Goal: Use online tool/utility: Utilize a website feature to perform a specific function

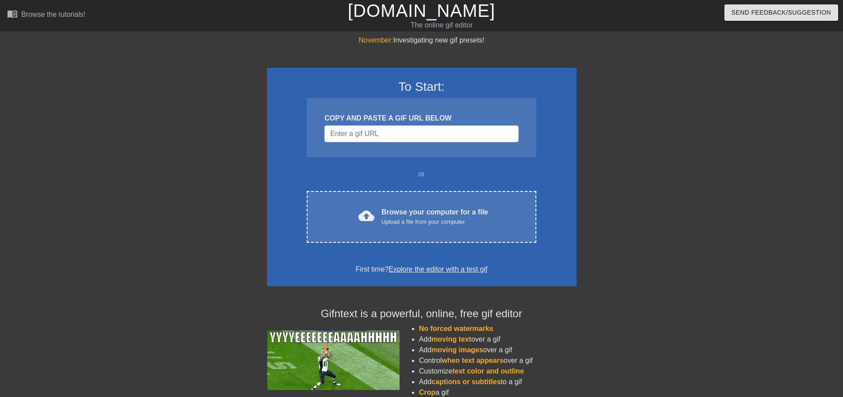
drag, startPoint x: 744, startPoint y: 124, endPoint x: 731, endPoint y: 123, distance: 13.7
click at [744, 124] on div "November: Investigating new gif presets! To Start: COPY AND PASTE A GIF URL BEL…" at bounding box center [421, 251] width 843 height 433
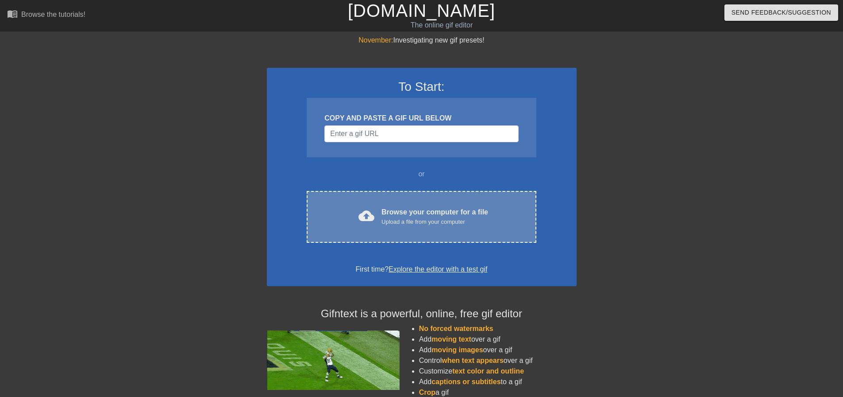
click at [440, 210] on div "Browse your computer for a file Upload a file from your computer" at bounding box center [435, 216] width 107 height 19
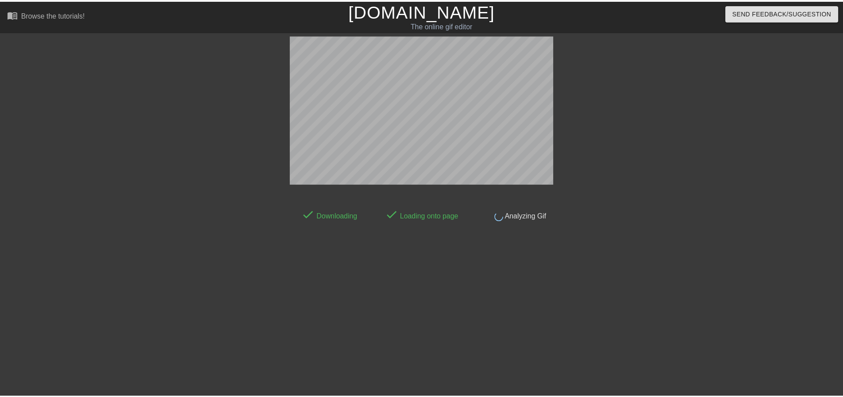
scroll to position [4, 0]
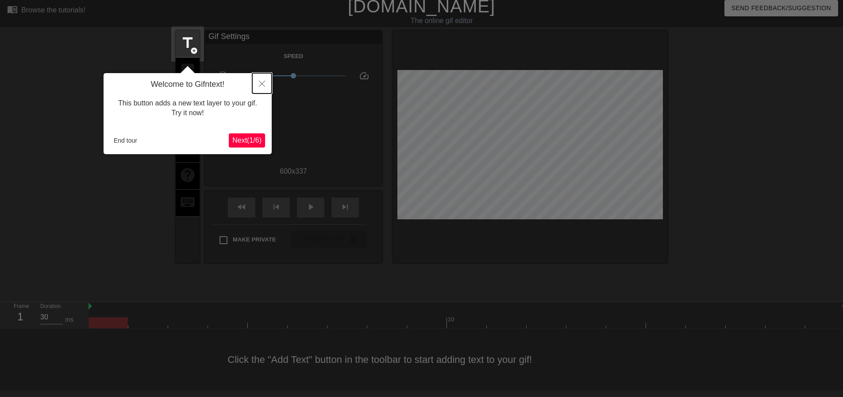
click at [262, 87] on button "Close" at bounding box center [261, 83] width 19 height 20
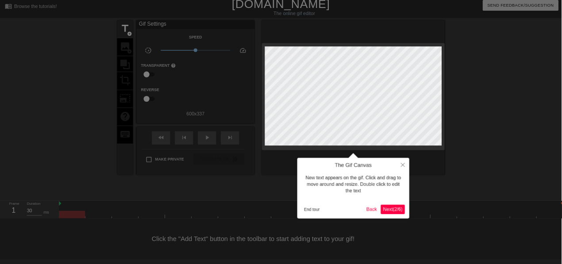
scroll to position [0, 0]
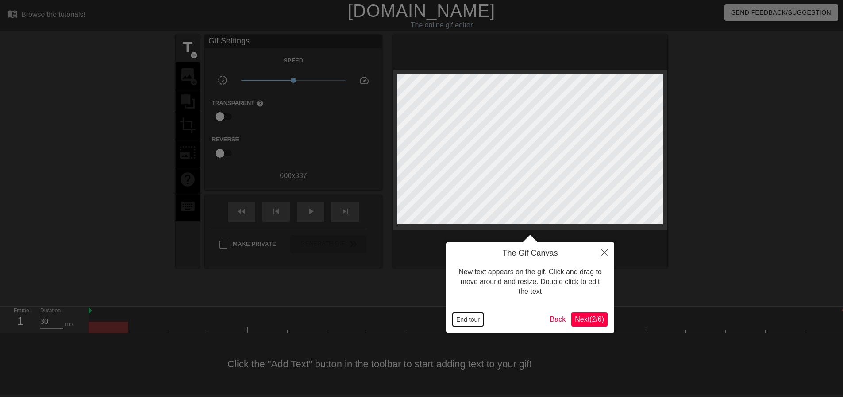
click at [463, 322] on button "End tour" at bounding box center [468, 318] width 31 height 13
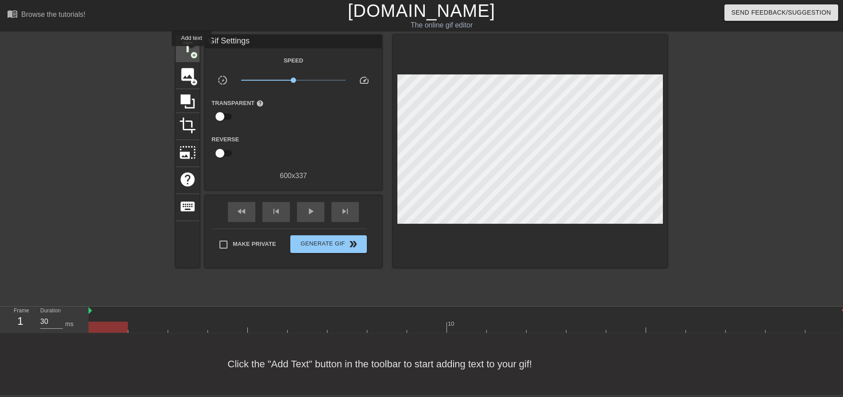
click at [192, 52] on span "add_circle" at bounding box center [194, 55] width 8 height 8
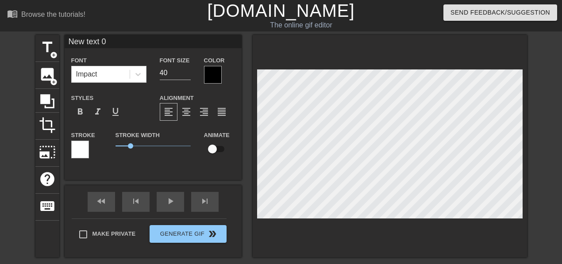
drag, startPoint x: 837, startPoint y: 1, endPoint x: 19, endPoint y: 49, distance: 820.2
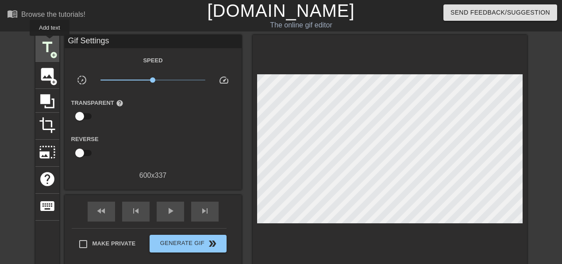
click at [48, 42] on span "title" at bounding box center [47, 47] width 17 height 17
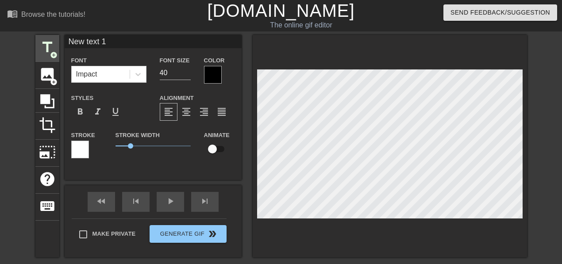
drag, startPoint x: 126, startPoint y: 42, endPoint x: 58, endPoint y: 40, distance: 67.3
click at [58, 40] on div "title add_circle image add_circle crop photo_size_select_large help keyboard Ne…" at bounding box center [281, 146] width 492 height 223
click at [130, 39] on input "New text 0" at bounding box center [153, 41] width 177 height 13
type input "N"
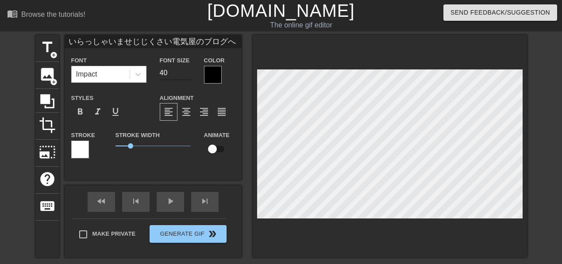
type input "いらっしゃいませじじくさい電気屋のブログへ"
click at [187, 77] on input "40" at bounding box center [175, 73] width 31 height 14
type input "28"
click at [188, 75] on input "28" at bounding box center [175, 73] width 31 height 14
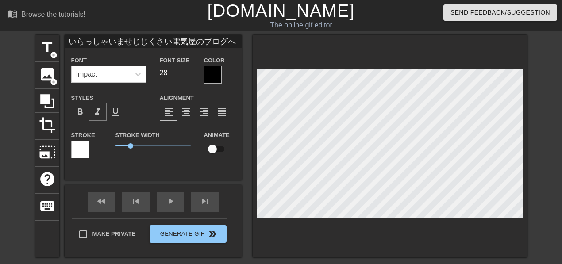
click at [96, 113] on span "format_italic" at bounding box center [98, 112] width 11 height 11
click at [219, 75] on div at bounding box center [213, 75] width 18 height 18
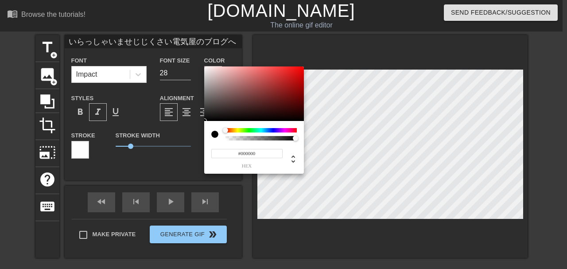
click at [261, 153] on input "#000000" at bounding box center [246, 153] width 71 height 9
type input "#ffff"
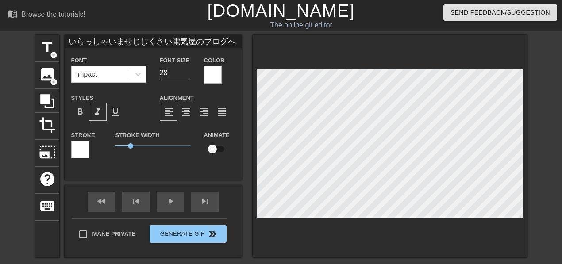
click at [78, 149] on div at bounding box center [80, 150] width 18 height 18
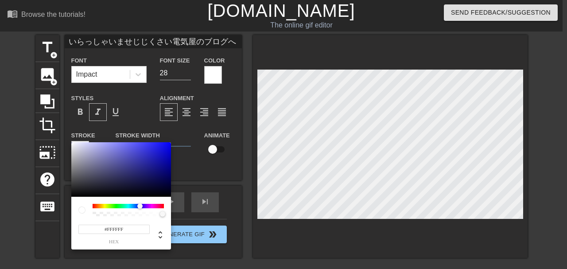
click at [140, 207] on div at bounding box center [128, 206] width 71 height 4
click at [163, 146] on div at bounding box center [121, 169] width 100 height 55
drag, startPoint x: 149, startPoint y: 147, endPoint x: 156, endPoint y: 145, distance: 7.7
click at [156, 145] on div at bounding box center [121, 169] width 100 height 55
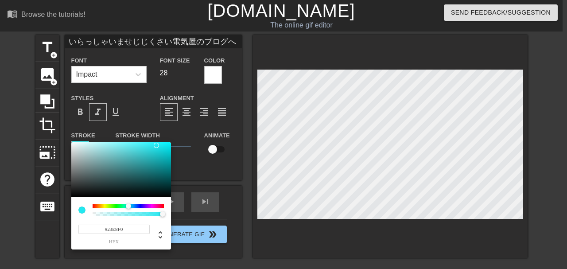
drag, startPoint x: 139, startPoint y: 205, endPoint x: 128, endPoint y: 204, distance: 10.7
click at [128, 204] on div at bounding box center [128, 205] width 5 height 5
click at [165, 147] on div at bounding box center [121, 169] width 100 height 55
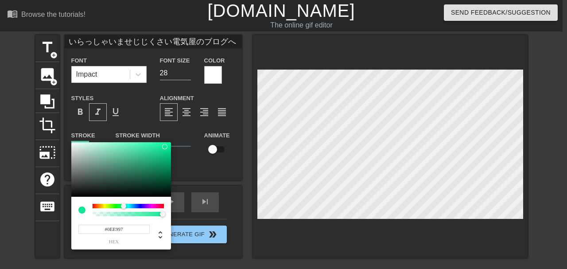
drag, startPoint x: 129, startPoint y: 206, endPoint x: 123, endPoint y: 215, distance: 10.7
click at [123, 215] on div at bounding box center [128, 210] width 71 height 12
type input "14"
type input "0.39"
type input "127"
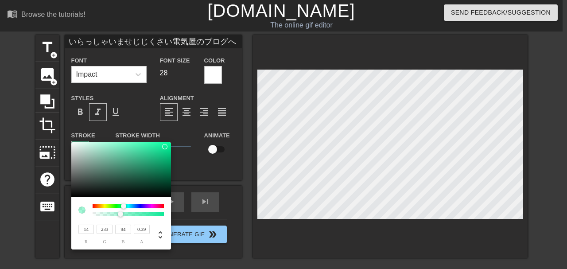
type input "0.42"
type input "86"
type input "233"
type input "0.62"
type input "94"
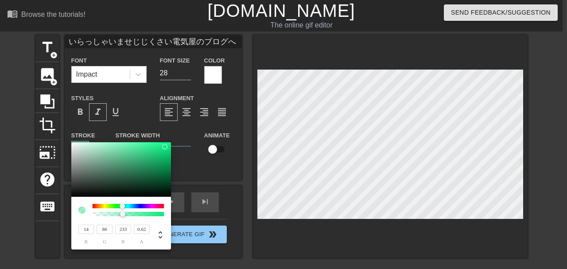
type input "0.61"
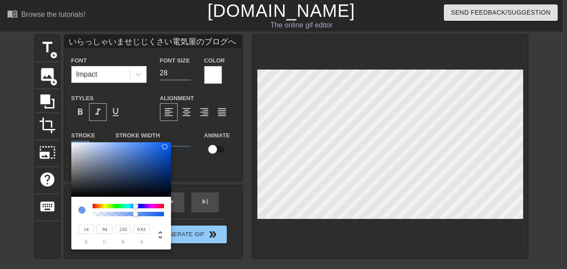
type input "102"
type input "0.6"
type input "143"
type input "0.57"
type input "160"
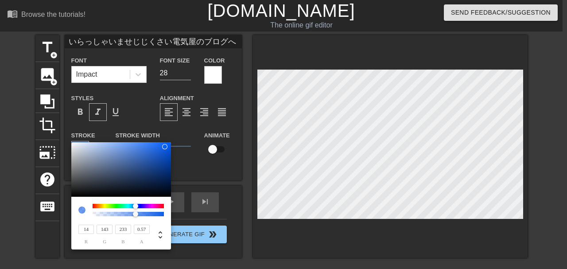
type input "0.56"
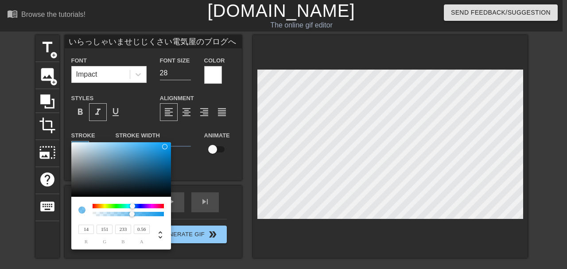
type input "143"
type input "0.57"
type input "127"
type input "0.58"
type input "119"
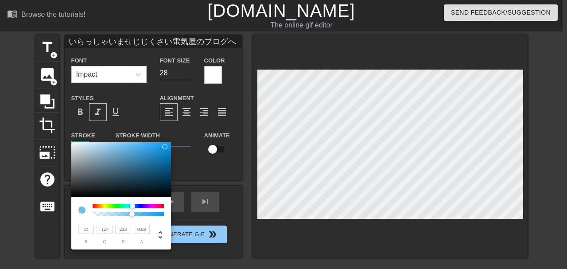
type input "0.59"
type input "111"
type input "0.6"
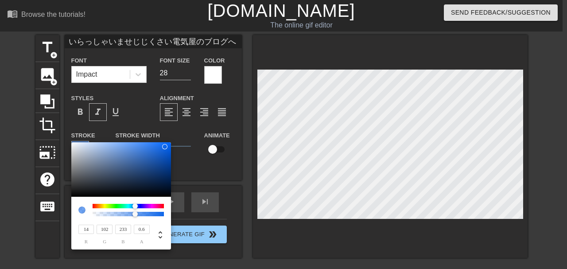
type input "94"
type input "0.61"
click at [135, 206] on div at bounding box center [135, 205] width 5 height 5
type input "21"
type input "32"
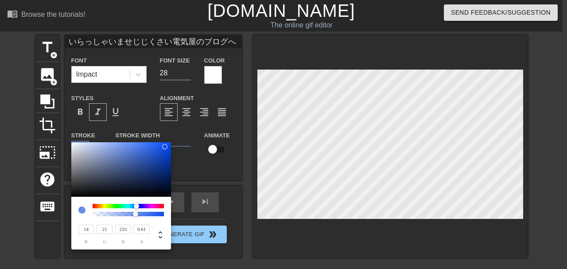
type input "14"
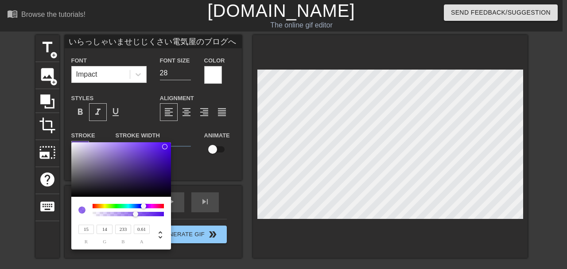
type input "14"
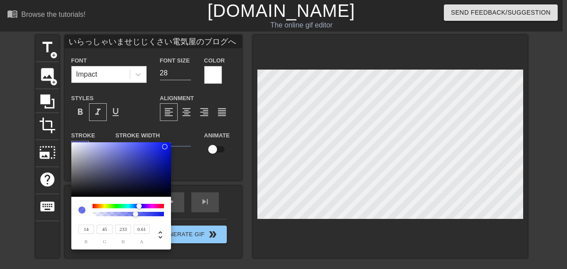
type input "62"
click at [137, 207] on div at bounding box center [138, 205] width 5 height 5
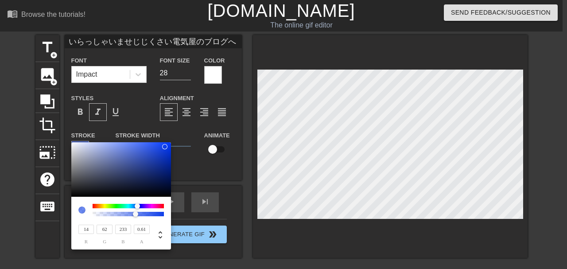
type input "52"
type input "91"
type input "231"
click at [148, 147] on div at bounding box center [121, 169] width 100 height 55
type input "92"
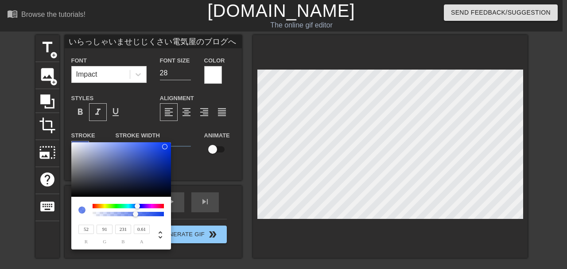
type input "233"
type input "32"
type input "78"
type input "242"
click at [158, 145] on div at bounding box center [121, 169] width 100 height 55
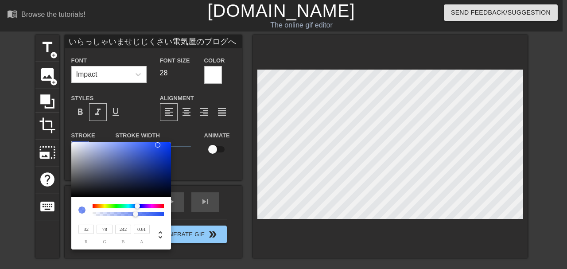
type input "6"
type input "58"
type input "244"
click at [168, 144] on div at bounding box center [121, 169] width 100 height 55
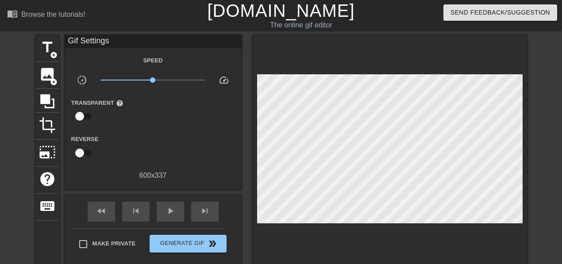
drag, startPoint x: 217, startPoint y: 171, endPoint x: 302, endPoint y: 220, distance: 97.9
click at [304, 220] on div at bounding box center [390, 151] width 274 height 232
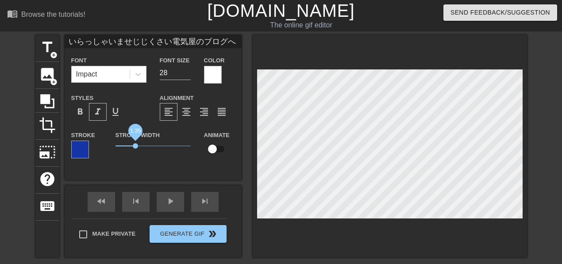
drag, startPoint x: 131, startPoint y: 147, endPoint x: 135, endPoint y: 151, distance: 6.6
click at [135, 151] on span "1.35" at bounding box center [153, 146] width 75 height 11
click at [79, 113] on span "format_bold" at bounding box center [80, 112] width 11 height 11
drag, startPoint x: 135, startPoint y: 148, endPoint x: 144, endPoint y: 151, distance: 9.4
click at [144, 151] on span "1.95" at bounding box center [153, 146] width 75 height 11
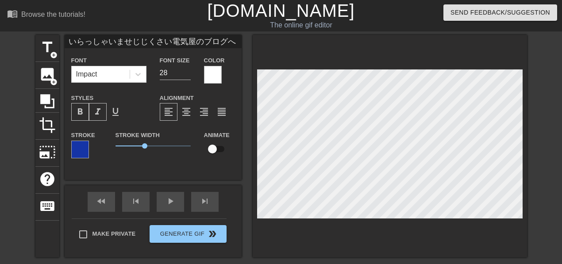
click at [303, 247] on div at bounding box center [390, 146] width 274 height 223
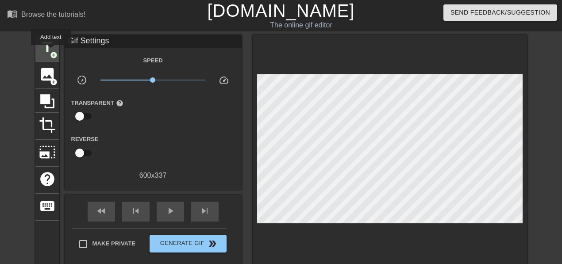
click at [50, 51] on span "add_circle" at bounding box center [54, 55] width 8 height 8
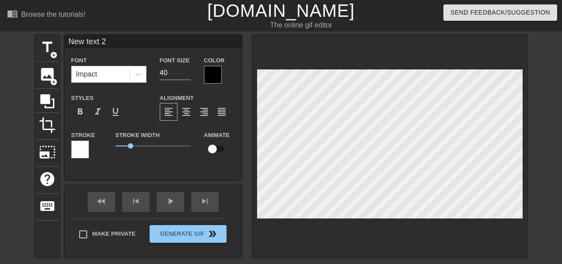
drag, startPoint x: 121, startPoint y: 37, endPoint x: 54, endPoint y: 33, distance: 67.4
click at [54, 33] on div "menu_book Browse the tutorials! [DOMAIN_NAME] The online gif editor Send Feedba…" at bounding box center [281, 196] width 562 height 393
type input "f"
click at [108, 43] on input "深[PERSON_NAME]上流滝" at bounding box center [153, 41] width 177 height 13
type input "深[PERSON_NAME]上流の滝"
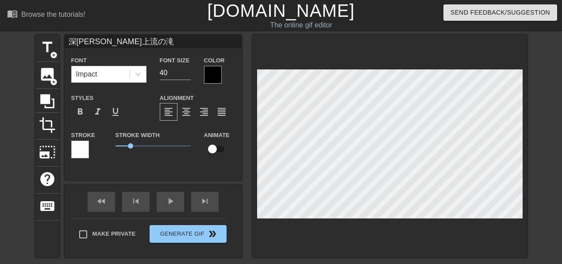
click at [217, 95] on div "Alignment format_align_left format_align_center format_align_right format_align…" at bounding box center [197, 107] width 89 height 29
type input "22"
click at [187, 75] on input "22" at bounding box center [175, 73] width 31 height 14
click at [213, 77] on div at bounding box center [213, 75] width 18 height 18
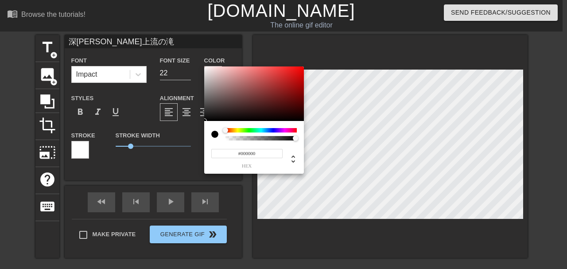
click at [266, 155] on input "#000000" at bounding box center [246, 153] width 71 height 9
type input "#ffff"
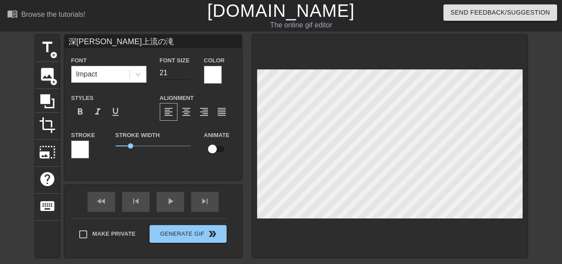
click at [188, 75] on input "21" at bounding box center [175, 73] width 31 height 14
type input "20"
click at [188, 75] on input "20" at bounding box center [175, 73] width 31 height 14
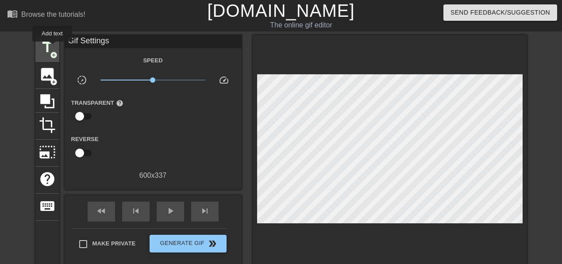
click at [50, 47] on span "title" at bounding box center [47, 47] width 17 height 17
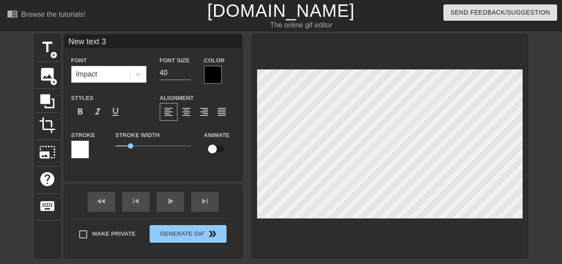
drag, startPoint x: 127, startPoint y: 38, endPoint x: 62, endPoint y: 36, distance: 64.6
click at [62, 36] on div "title add_circle image add_circle crop photo_size_select_large help keyboard Ne…" at bounding box center [281, 146] width 492 height 223
type input "[GEOGRAPHIC_DATA][GEOGRAPHIC_DATA]"
click at [187, 74] on input "22" at bounding box center [175, 73] width 31 height 14
click at [188, 74] on input "21" at bounding box center [175, 73] width 31 height 14
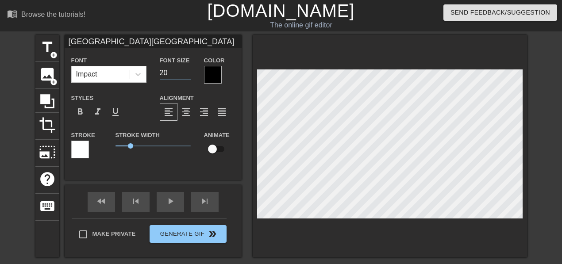
type input "20"
click at [188, 74] on input "20" at bounding box center [175, 73] width 31 height 14
click at [210, 76] on div at bounding box center [213, 75] width 18 height 18
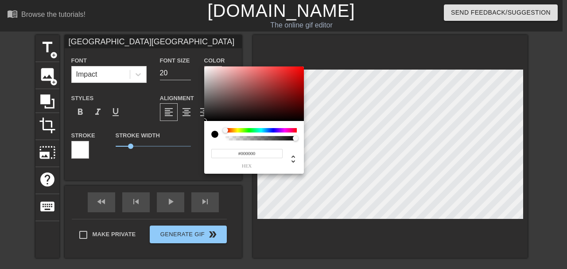
click at [262, 154] on input "#000000" at bounding box center [246, 153] width 71 height 9
type input "#ffff"
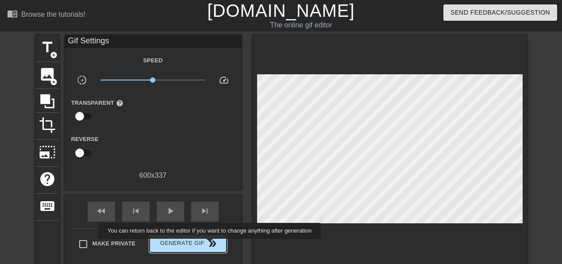
click at [211, 245] on span "double_arrow" at bounding box center [212, 244] width 11 height 11
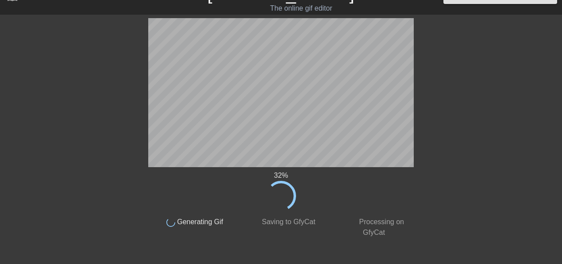
scroll to position [40, 0]
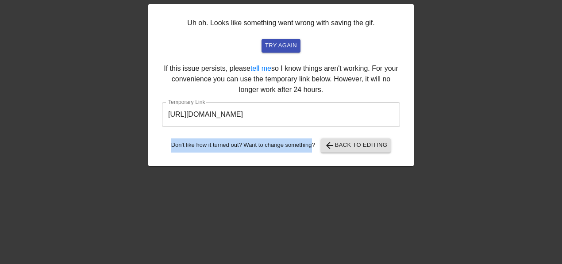
drag, startPoint x: 314, startPoint y: 143, endPoint x: 170, endPoint y: 139, distance: 143.5
click at [170, 139] on div "Don't like how it turned out? Want to change something? arrow_back Back to Edit…" at bounding box center [281, 146] width 238 height 14
drag, startPoint x: 245, startPoint y: 164, endPoint x: 308, endPoint y: 159, distance: 63.0
click at [246, 164] on div "Uh oh. Looks like something went wrong with saving the gif. try again If this i…" at bounding box center [281, 85] width 266 height 162
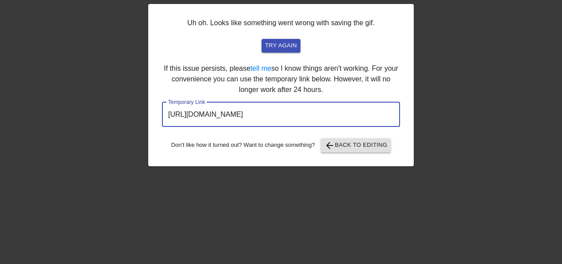
drag, startPoint x: 368, startPoint y: 112, endPoint x: 143, endPoint y: 115, distance: 224.9
click at [150, 115] on div "Uh oh. Looks like something went wrong with saving the gif. try again If this i…" at bounding box center [281, 85] width 266 height 162
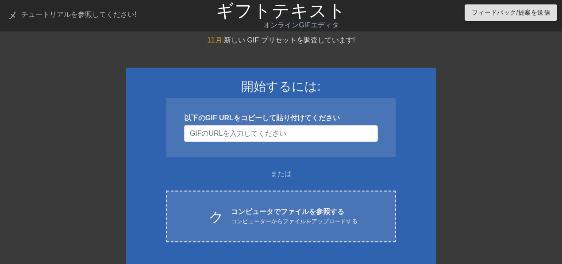
click at [497, 70] on div at bounding box center [513, 168] width 133 height 266
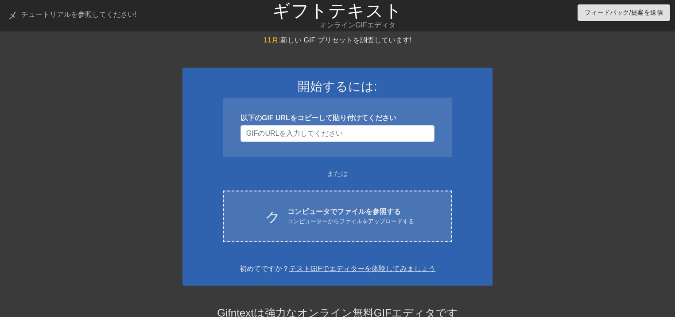
drag, startPoint x: 566, startPoint y: 1, endPoint x: 492, endPoint y: 253, distance: 263.0
click at [562, 264] on div at bounding box center [569, 168] width 133 height 266
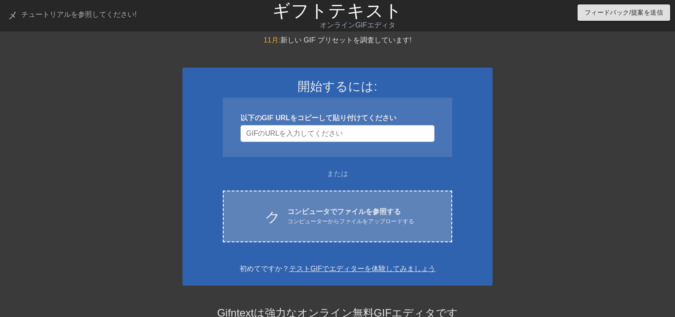
click at [363, 222] on font "コンピューターからファイルをアップロードする" at bounding box center [350, 221] width 127 height 7
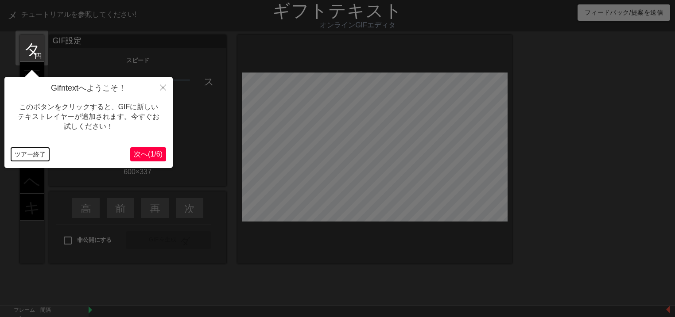
click at [25, 157] on font "ツアー終了" at bounding box center [30, 154] width 31 height 7
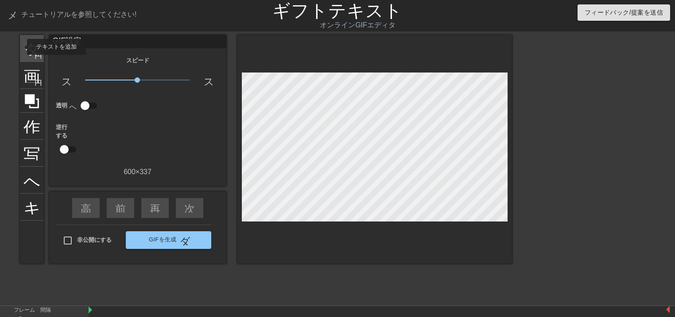
click at [21, 46] on div "タイトル 円を追加" at bounding box center [32, 48] width 24 height 27
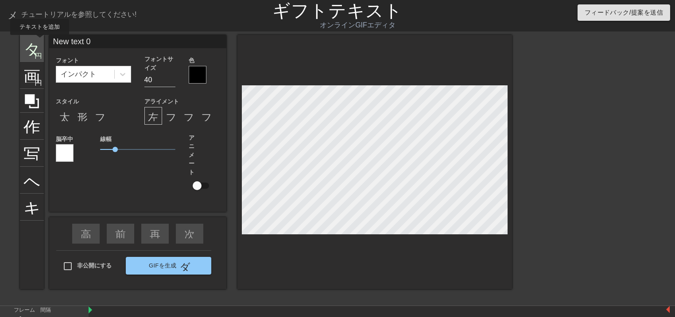
drag, startPoint x: 105, startPoint y: 40, endPoint x: 38, endPoint y: 41, distance: 66.8
click at [39, 41] on div "タイトル 円を追加 画像 円を追加 作物 写真サイズを大きく選択 ヘルプ キーボード New text 0 フォント インパクト フォントサイズ 40 色 ス…" at bounding box center [266, 162] width 492 height 254
type input "いらっしゃいませじじくさい電気屋のブログへ"
click at [82, 116] on font "形式_斜体" at bounding box center [103, 116] width 53 height 11
click at [172, 82] on input "31" at bounding box center [159, 80] width 31 height 14
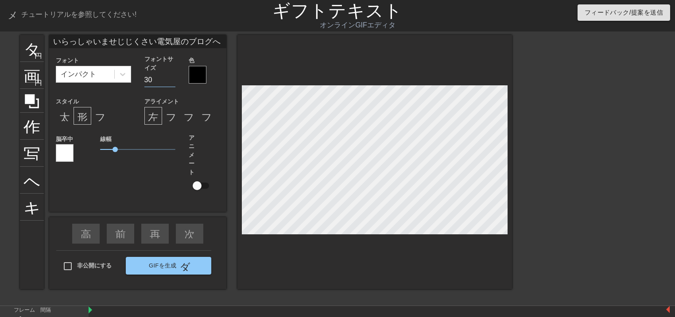
click at [172, 82] on input "30" at bounding box center [159, 80] width 31 height 14
click at [172, 82] on input "29" at bounding box center [159, 80] width 31 height 14
type input "28"
click at [172, 82] on input "28" at bounding box center [159, 80] width 31 height 14
click at [199, 76] on div at bounding box center [198, 75] width 18 height 18
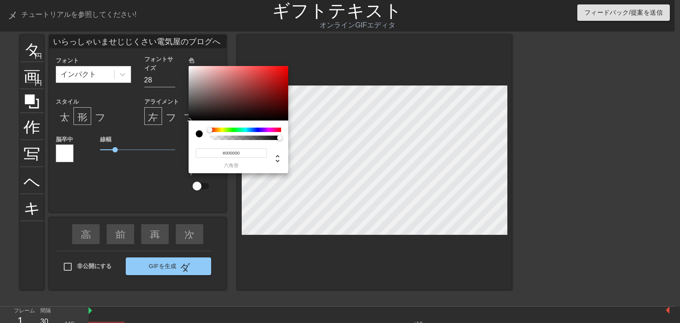
click at [247, 152] on input "#000000" at bounding box center [231, 152] width 71 height 9
type input "#ffff"
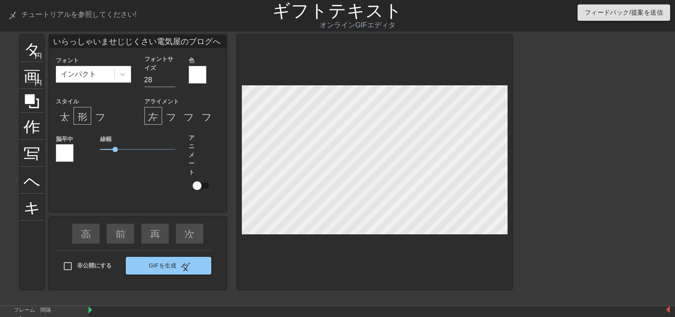
click at [58, 154] on div at bounding box center [65, 153] width 18 height 18
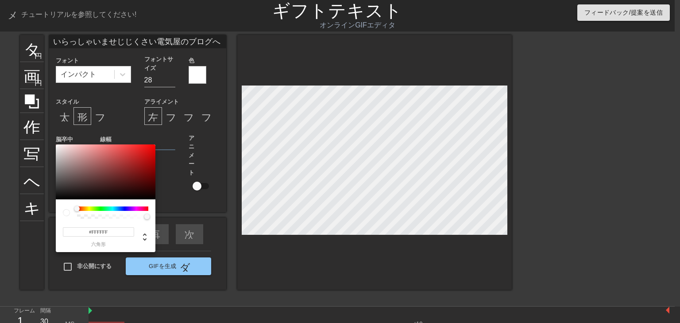
click at [89, 208] on div at bounding box center [112, 208] width 71 height 4
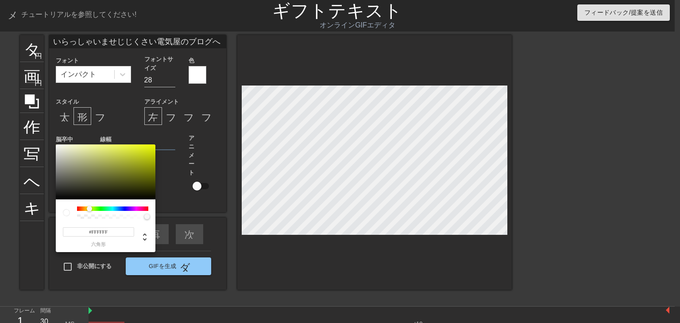
drag, startPoint x: 78, startPoint y: 209, endPoint x: 89, endPoint y: 209, distance: 11.5
click at [89, 209] on div at bounding box center [89, 208] width 5 height 5
type input "#D6E30D"
click at [150, 150] on div at bounding box center [106, 171] width 100 height 55
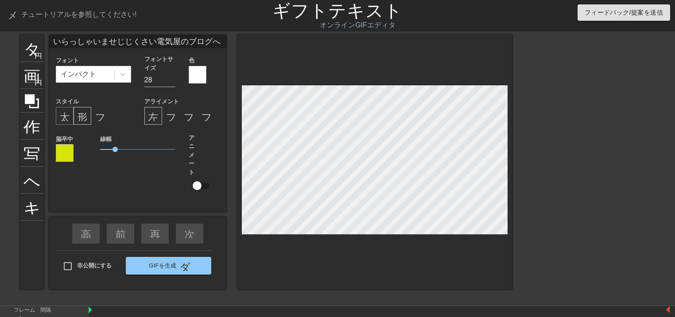
click at [65, 116] on font "太字形式" at bounding box center [80, 116] width 42 height 11
drag, startPoint x: 114, startPoint y: 149, endPoint x: 109, endPoint y: 149, distance: 4.9
click at [109, 149] on span "0.7" at bounding box center [109, 149] width 5 height 5
click at [284, 264] on div "タイトル 円を追加 画像 円を追加 作物 写真サイズを大きく選択 ヘルプ キーボード いらっしゃいませじじくさい電気屋のブログへ フォント インパクト フォン…" at bounding box center [266, 168] width 492 height 266
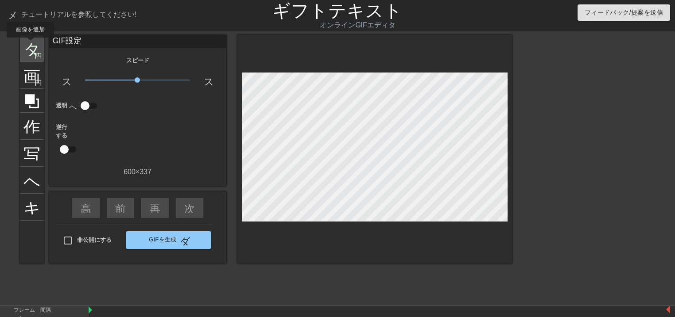
click at [31, 44] on font "タイトル" at bounding box center [57, 47] width 69 height 17
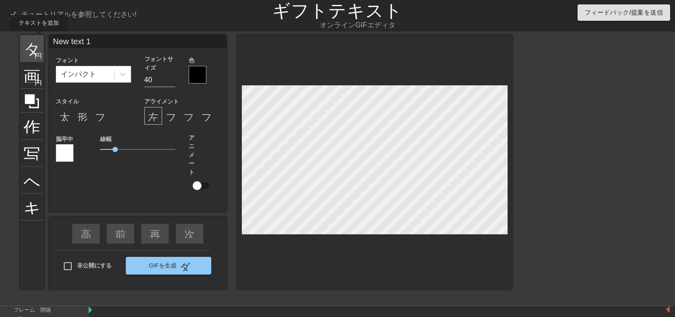
drag, startPoint x: 104, startPoint y: 42, endPoint x: 29, endPoint y: 37, distance: 74.5
click at [29, 37] on div "タイトル 円を追加 画像 円を追加 作物 写真サイズを大きく選択 ヘルプ キーボード New text 1 フォント インパクト フォントサイズ 40 色 ス…" at bounding box center [266, 162] width 492 height 254
type input "城山女王の滝"
click at [174, 81] on input "22" at bounding box center [159, 80] width 31 height 14
click at [172, 82] on input "21" at bounding box center [159, 80] width 31 height 14
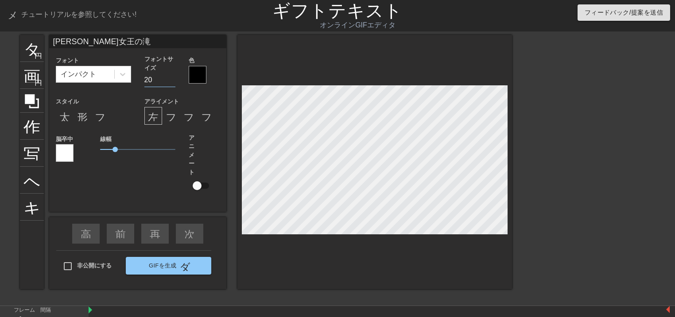
type input "20"
click at [172, 81] on input "20" at bounding box center [159, 80] width 31 height 14
click at [191, 72] on div at bounding box center [198, 75] width 18 height 18
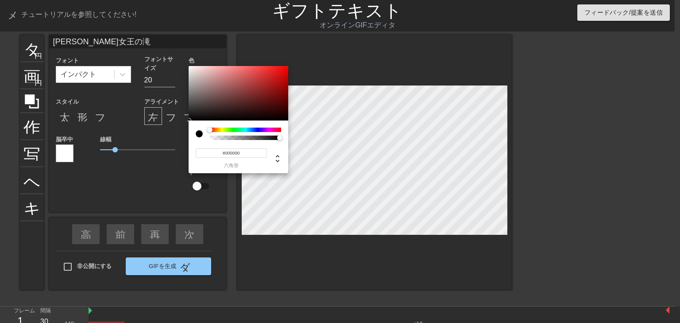
click at [244, 152] on input "#000000" at bounding box center [231, 152] width 71 height 9
type input "#ffff"
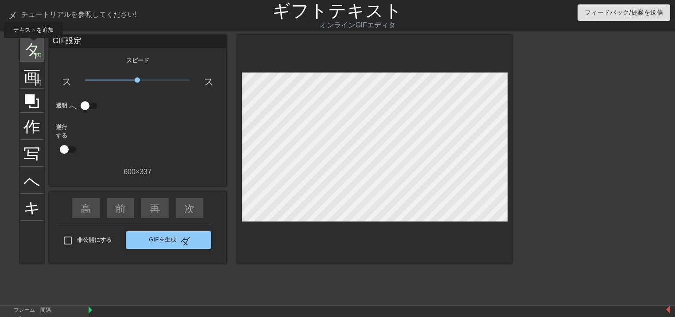
click at [33, 44] on font "タイトル" at bounding box center [57, 47] width 69 height 17
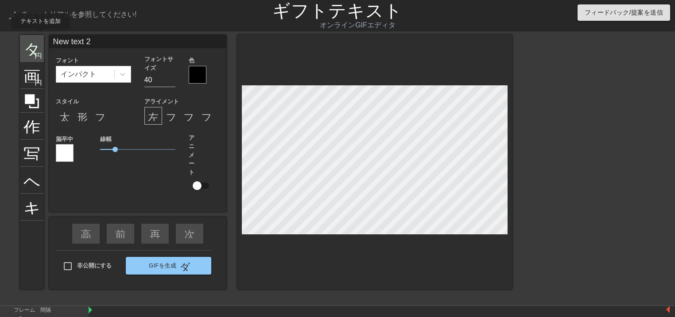
drag, startPoint x: 111, startPoint y: 37, endPoint x: 36, endPoint y: 35, distance: 75.3
click at [39, 35] on div "タイトル 円を追加 画像 円を追加 作物 写真サイズを大きく選択 ヘルプ キーボード New text 2 フォント インパクト フォントサイズ 40 色 ス…" at bounding box center [266, 162] width 492 height 254
type input "め"
type input "三重県尾鷲市"
click at [174, 85] on input "40" at bounding box center [159, 80] width 31 height 14
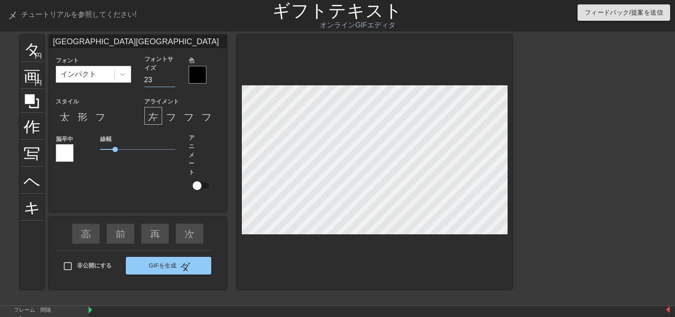
click at [171, 81] on input "23" at bounding box center [159, 80] width 31 height 14
click at [171, 82] on input "22" at bounding box center [159, 80] width 31 height 14
click at [171, 82] on input "21" at bounding box center [159, 80] width 31 height 14
type input "20"
click at [171, 82] on input "20" at bounding box center [159, 80] width 31 height 14
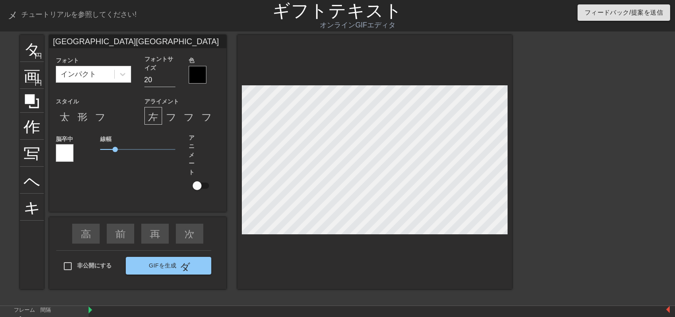
click at [197, 74] on div at bounding box center [198, 75] width 18 height 18
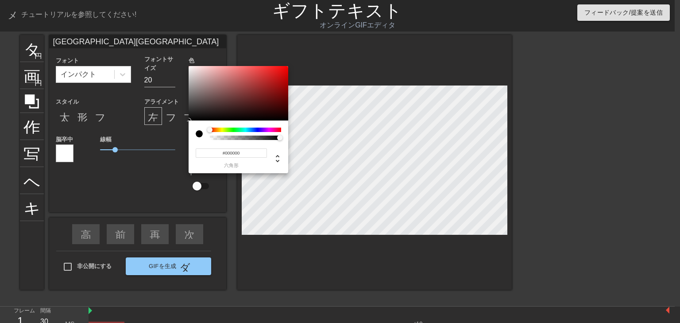
click at [251, 156] on input "#000000" at bounding box center [231, 152] width 71 height 9
type input "#ffff"
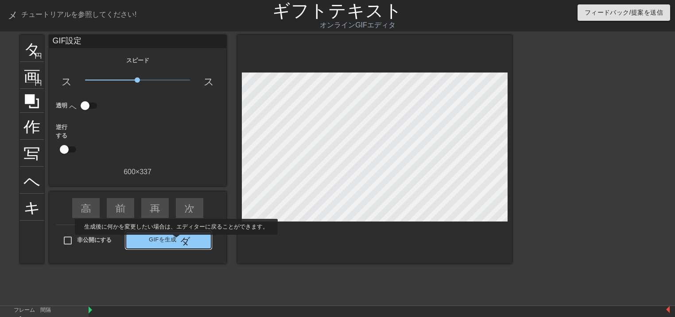
click at [176, 241] on font "GIFを生成" at bounding box center [163, 239] width 28 height 7
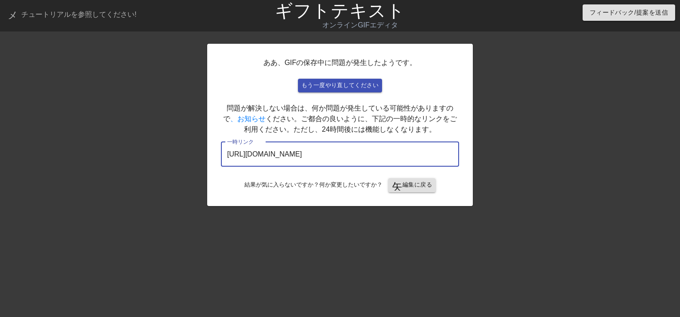
drag, startPoint x: 414, startPoint y: 154, endPoint x: 203, endPoint y: 152, distance: 211.1
click at [212, 150] on div "ああ、GIFの保存中に問題が発生したようです。 もう一度やり直してください 問題が解決しない場合は、何か問題が発生している可能性がありますので 、お知らせ く…" at bounding box center [340, 125] width 266 height 162
